Goal: Navigation & Orientation: Find specific page/section

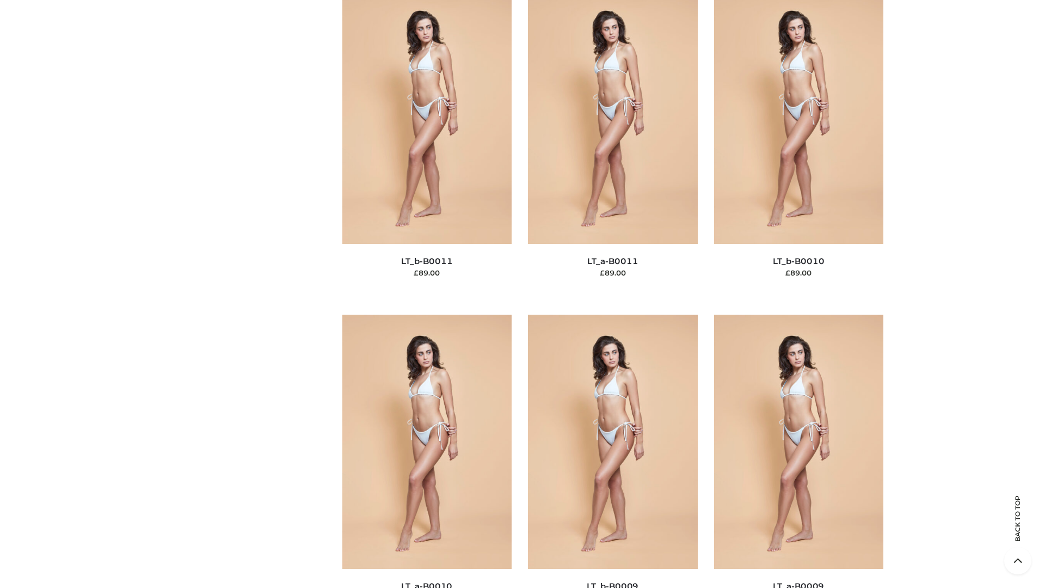
scroll to position [4888, 0]
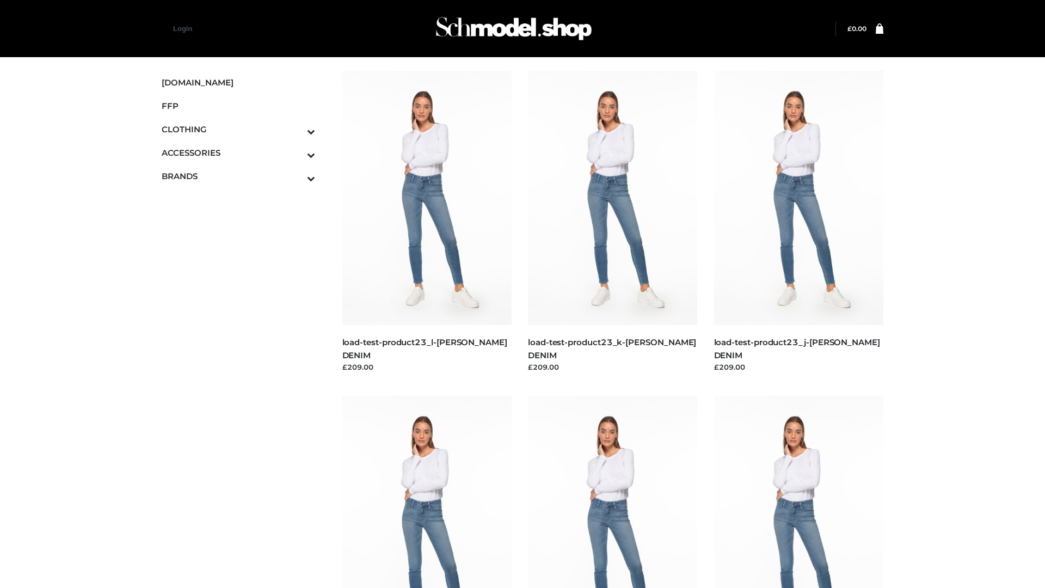
scroll to position [955, 0]
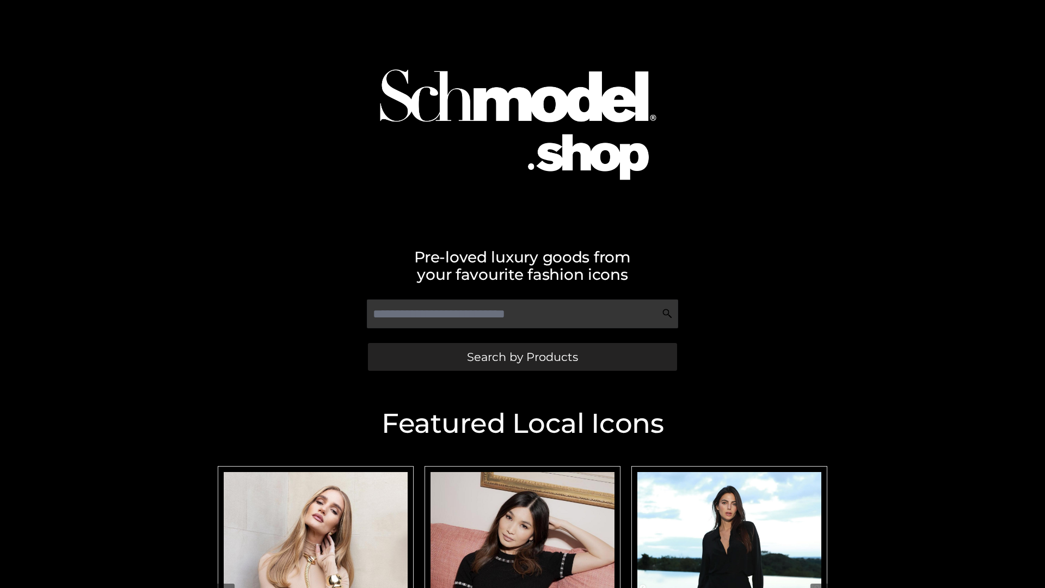
click at [522, 356] on span "Search by Products" at bounding box center [522, 356] width 111 height 11
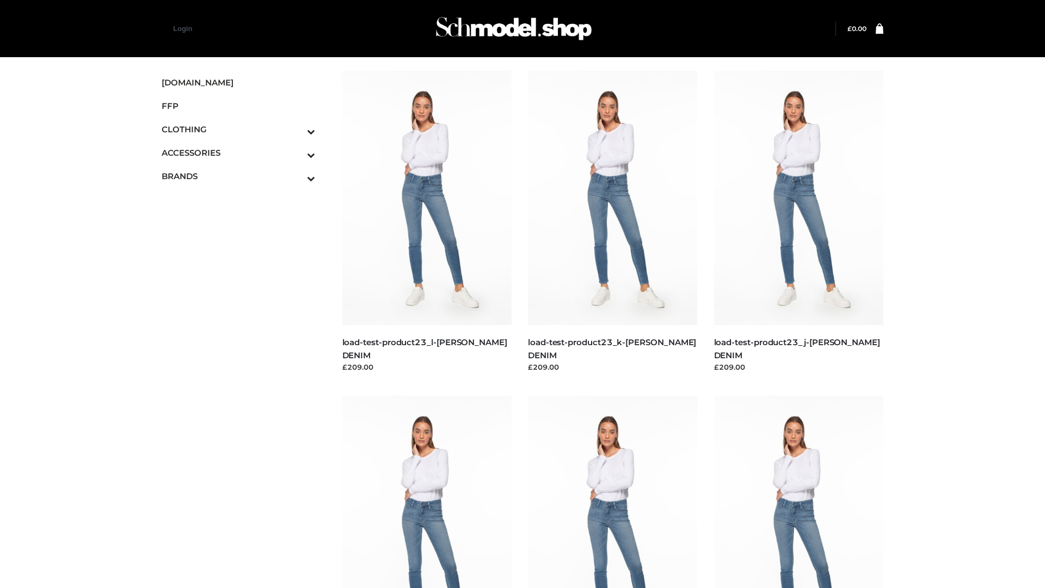
scroll to position [955, 0]
